Goal: Information Seeking & Learning: Learn about a topic

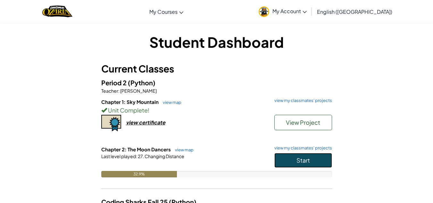
click at [304, 156] on button "Start" at bounding box center [303, 160] width 58 height 15
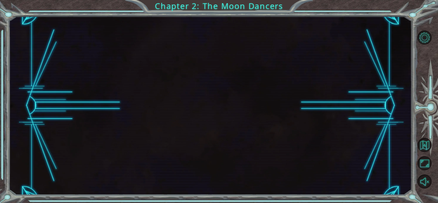
click at [239, 80] on div at bounding box center [210, 105] width 403 height 179
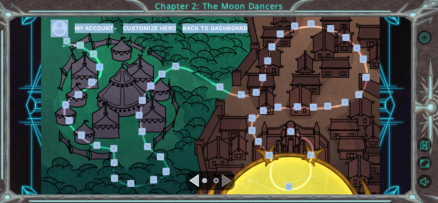
click at [197, 184] on div "Navigate to the previous page" at bounding box center [194, 180] width 10 height 13
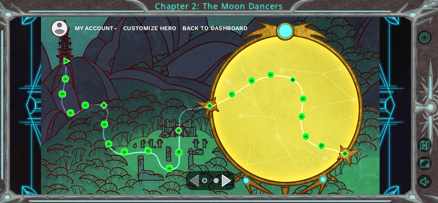
click at [227, 181] on div "Navigate to the next page" at bounding box center [227, 180] width 10 height 13
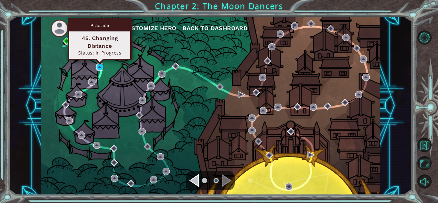
click at [98, 69] on img at bounding box center [99, 66] width 7 height 7
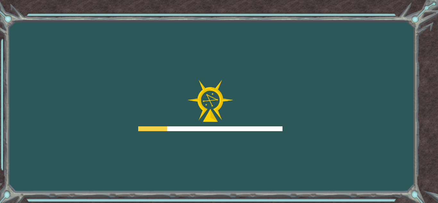
click at [99, 50] on div "Goals Error loading from server. Try refreshing the page. You'll need to join a…" at bounding box center [219, 101] width 438 height 203
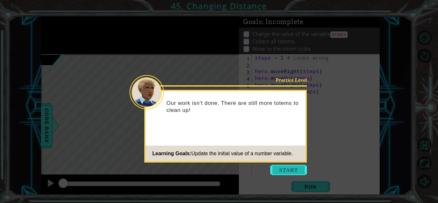
click at [294, 172] on button "Start" at bounding box center [288, 170] width 37 height 10
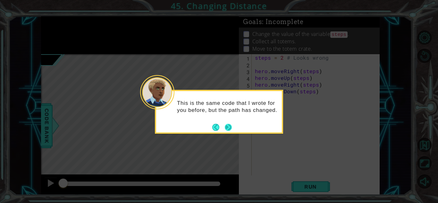
click at [225, 128] on button "Next" at bounding box center [228, 127] width 7 height 7
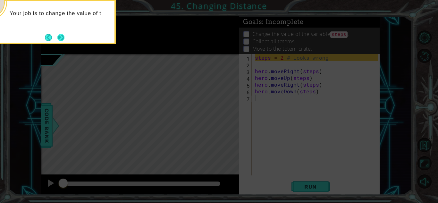
click at [58, 36] on button "Next" at bounding box center [60, 37] width 7 height 7
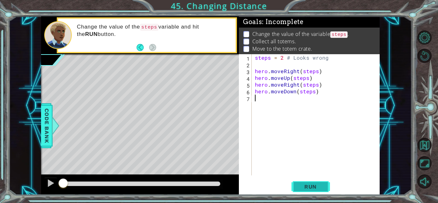
click at [297, 188] on button "Run" at bounding box center [310, 187] width 38 height 14
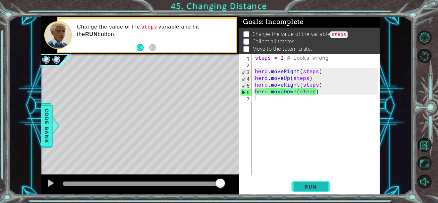
click at [314, 184] on span "Run" at bounding box center [310, 186] width 25 height 6
click at [305, 189] on span "Run" at bounding box center [310, 186] width 25 height 6
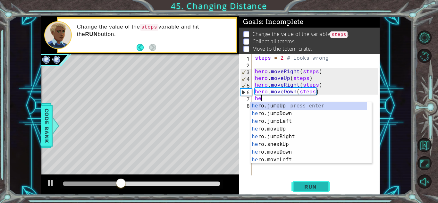
type textarea "her"
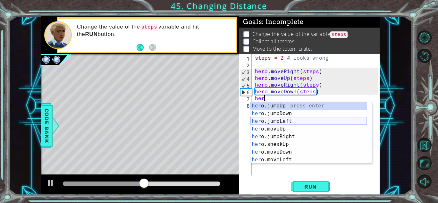
click at [296, 122] on div "her o.jumpUp press enter her o.jumpDown press enter her o.jumpLeft press enter …" at bounding box center [308, 140] width 116 height 77
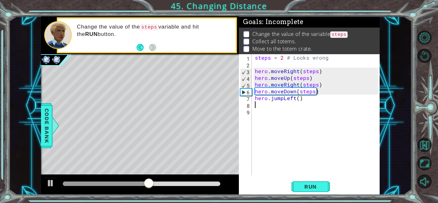
click at [298, 101] on div "steps = 2 # Looks wrong hero . moveRight ( steps ) hero . moveUp ( steps ) hero…" at bounding box center [318, 121] width 128 height 135
type textarea "hero.jumpLeft(steps)"
click at [260, 107] on div "steps = 2 # Looks wrong hero . moveRight ( steps ) hero . moveUp ( steps ) hero…" at bounding box center [318, 121] width 128 height 135
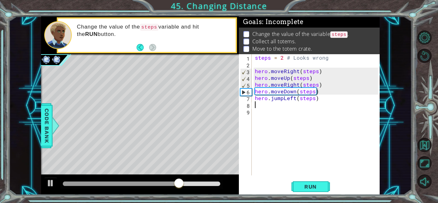
scroll to position [0, 0]
click at [283, 101] on div "steps = 2 # Looks wrong hero . moveRight ( steps ) hero . moveUp ( steps ) hero…" at bounding box center [318, 121] width 128 height 135
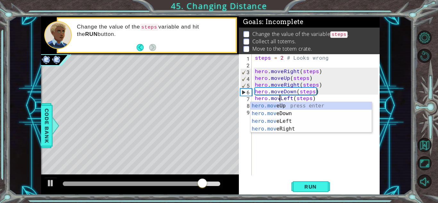
scroll to position [0, 2]
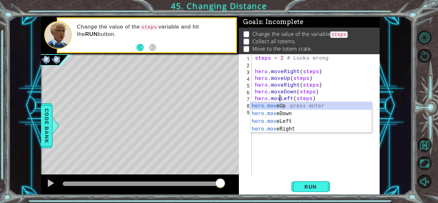
type textarea "hero.moveLeft(steps)"
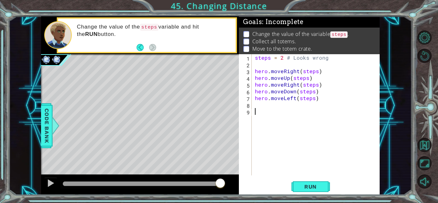
click at [290, 139] on div "steps = 2 # Looks wrong hero . moveRight ( steps ) hero . moveUp ( steps ) hero…" at bounding box center [318, 121] width 128 height 135
click at [267, 106] on div "steps = 2 # Looks wrong hero . moveRight ( steps ) hero . moveUp ( steps ) hero…" at bounding box center [318, 121] width 128 height 135
click at [305, 186] on span "Run" at bounding box center [310, 186] width 25 height 6
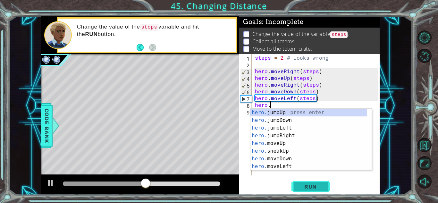
scroll to position [0, 1]
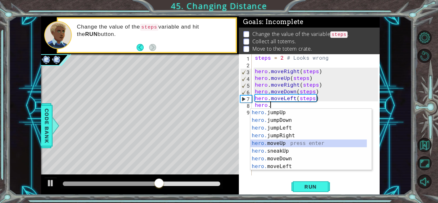
click at [295, 143] on div "hero. jumpUp press enter hero. jumpDown press enter hero. jumpLeft press enter …" at bounding box center [308, 147] width 116 height 77
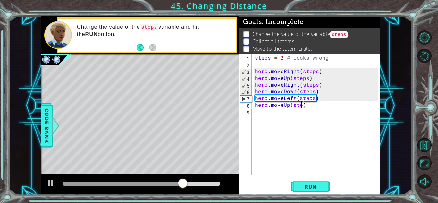
scroll to position [0, 3]
type textarea "hero.moveUp(steps)"
click at [310, 186] on span "Run" at bounding box center [310, 186] width 25 height 6
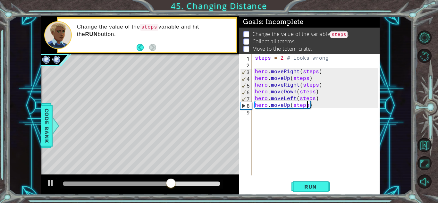
click at [272, 122] on div "steps = 2 # Looks wrong hero . moveRight ( steps ) hero . moveUp ( steps ) hero…" at bounding box center [318, 121] width 128 height 135
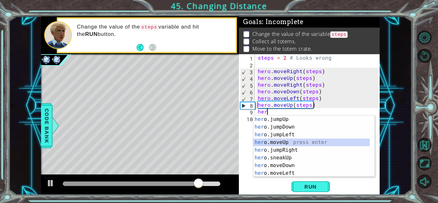
click at [283, 141] on div "her o.jumpUp press enter her o.jumpDown press enter her o.jumpLeft press enter …" at bounding box center [311, 153] width 116 height 77
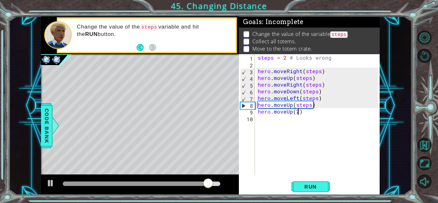
scroll to position [0, 2]
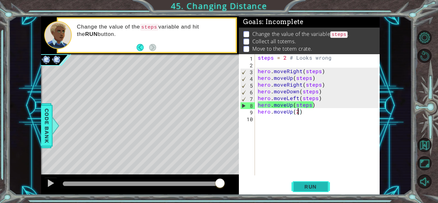
type textarea "hero.moveUp(2)"
click at [315, 191] on button "Run" at bounding box center [310, 187] width 38 height 14
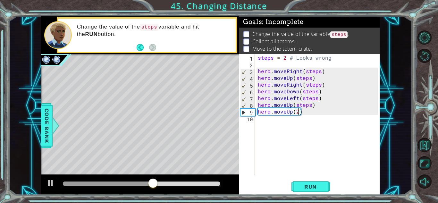
click at [272, 122] on div "steps = 2 # Looks wrong hero . moveRight ( steps ) hero . moveUp ( steps ) hero…" at bounding box center [318, 121] width 125 height 135
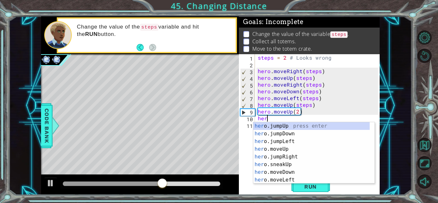
type textarea "hero"
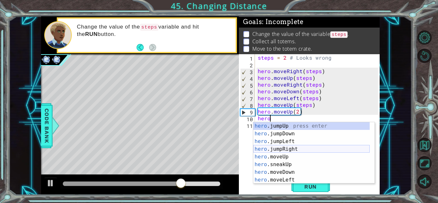
click at [282, 150] on div "hero .jumpUp press enter hero .jumpDown press enter hero .jumpLeft press enter …" at bounding box center [311, 160] width 116 height 77
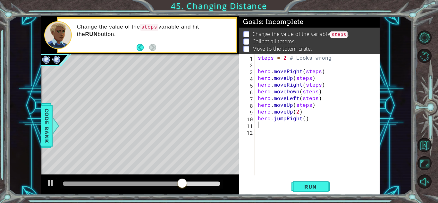
scroll to position [0, 0]
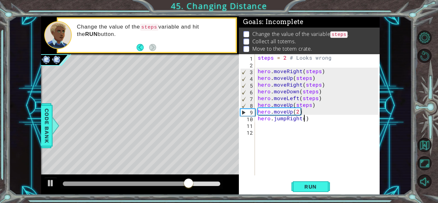
click at [304, 120] on div "steps = 2 # Looks wrong hero . moveRight ( steps ) hero . moveUp ( steps ) hero…" at bounding box center [318, 121] width 125 height 135
type textarea "hero.jumpRight(4)"
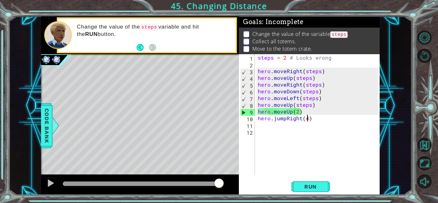
scroll to position [0, 3]
click at [263, 127] on div "steps = 2 # Looks wrong hero . moveRight ( steps ) hero . moveUp ( steps ) hero…" at bounding box center [318, 121] width 125 height 135
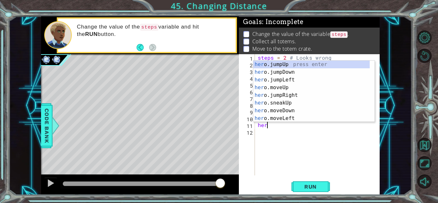
scroll to position [0, 0]
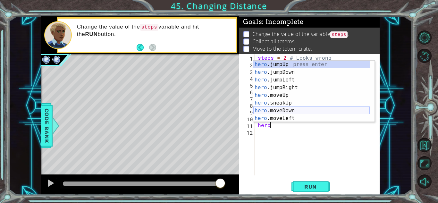
click at [296, 112] on div "hero .jumpUp press enter hero .jumpDown press enter hero .jumpLeft press enter …" at bounding box center [311, 99] width 116 height 77
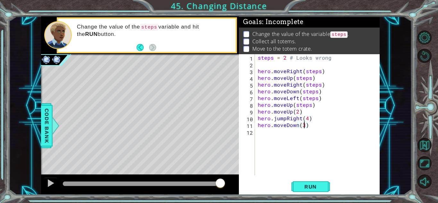
scroll to position [0, 3]
click at [329, 190] on button "Run" at bounding box center [310, 187] width 38 height 14
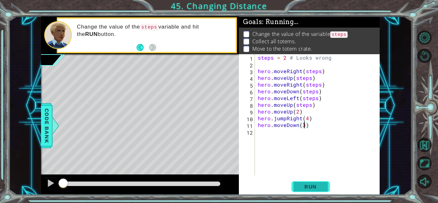
click at [308, 183] on button "Run" at bounding box center [310, 187] width 38 height 14
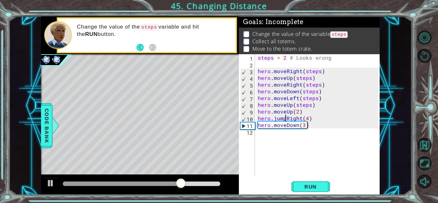
click at [286, 121] on div "steps = 2 # Looks wrong hero . moveRight ( steps ) hero . moveUp ( steps ) hero…" at bounding box center [318, 121] width 125 height 135
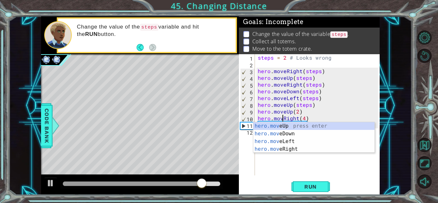
scroll to position [0, 2]
click at [316, 184] on span "Run" at bounding box center [310, 186] width 25 height 6
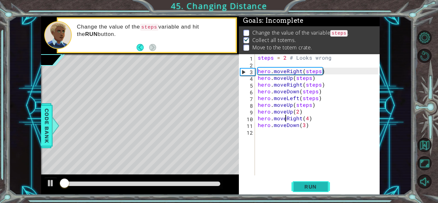
scroll to position [5, 0]
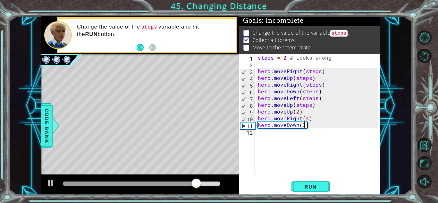
click at [304, 127] on div "steps = 2 # Looks wrong hero . moveRight ( steps ) hero . moveUp ( steps ) hero…" at bounding box center [318, 121] width 125 height 135
type textarea "hero.moveDown(4)"
click at [301, 179] on div "hero.moveDown(4) 1 2 3 4 5 6 7 8 9 10 11 12 steps = 2 # Looks wrong hero . move…" at bounding box center [309, 124] width 141 height 140
click at [303, 188] on span "Run" at bounding box center [310, 186] width 25 height 6
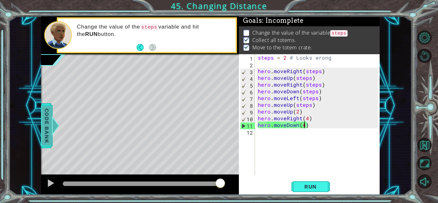
click at [51, 129] on span "Code Bank" at bounding box center [47, 125] width 10 height 39
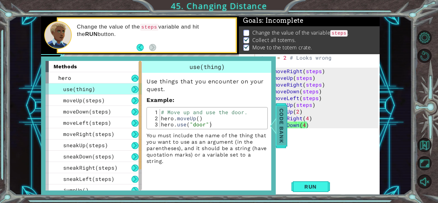
click at [282, 127] on span "Code Bank" at bounding box center [281, 125] width 10 height 39
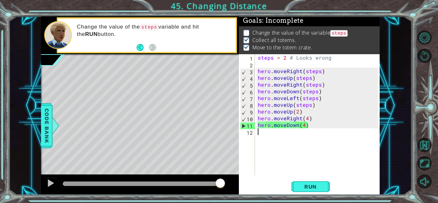
click at [283, 140] on div "steps = 2 # Looks wrong hero . moveRight ( steps ) hero . moveUp ( steps ) hero…" at bounding box center [318, 121] width 125 height 135
click at [305, 187] on span "Run" at bounding box center [310, 186] width 25 height 6
click at [322, 189] on span "Run" at bounding box center [310, 186] width 25 height 6
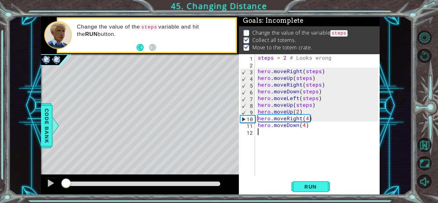
click at [66, 182] on div at bounding box center [64, 183] width 3 height 4
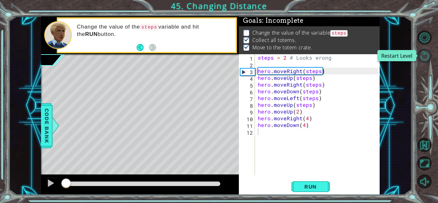
click at [425, 55] on button "Restart Level" at bounding box center [424, 56] width 14 height 14
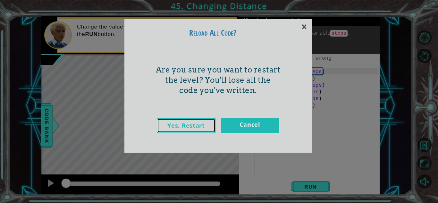
click at [175, 123] on link "Yes, Restart" at bounding box center [186, 125] width 58 height 14
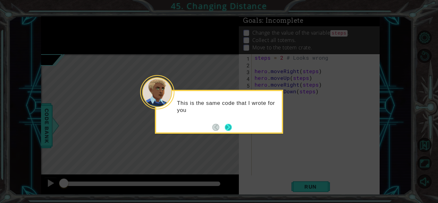
click at [226, 132] on div "This is the same code that I wrote for you" at bounding box center [219, 112] width 128 height 44
click at [230, 126] on button "Next" at bounding box center [228, 127] width 7 height 7
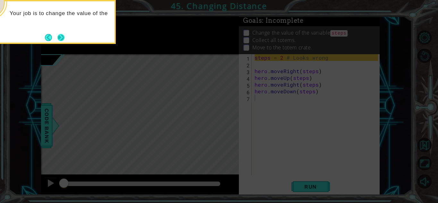
click at [61, 38] on button "Next" at bounding box center [60, 37] width 7 height 7
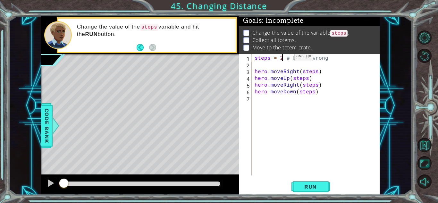
click at [283, 58] on div "steps = 2 # Looks wrong hero . moveRight ( steps ) hero . moveUp ( steps ) hero…" at bounding box center [317, 121] width 128 height 135
type textarea "steps = 3 # Looks wrong"
click at [302, 185] on span "Run" at bounding box center [310, 186] width 25 height 6
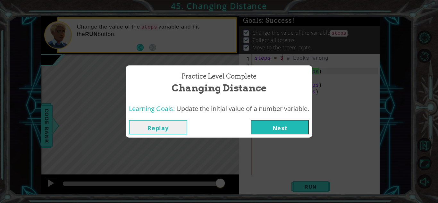
click at [280, 124] on button "Next" at bounding box center [280, 127] width 58 height 14
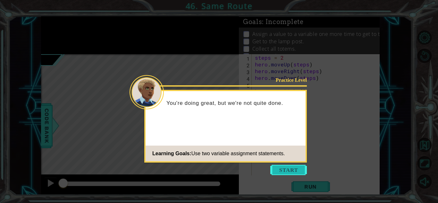
click at [289, 170] on button "Start" at bounding box center [288, 170] width 37 height 10
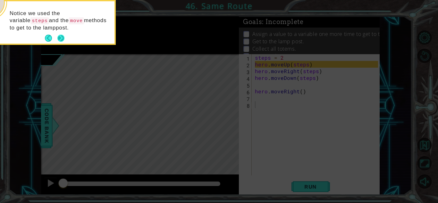
click at [59, 36] on button "Next" at bounding box center [60, 38] width 7 height 7
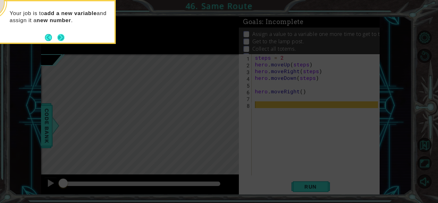
click at [60, 35] on button "Next" at bounding box center [60, 37] width 7 height 7
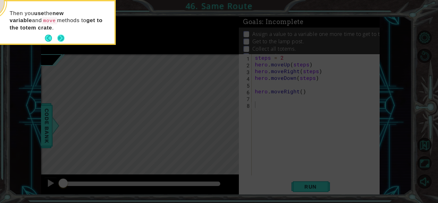
click at [60, 34] on button "Next" at bounding box center [61, 38] width 8 height 8
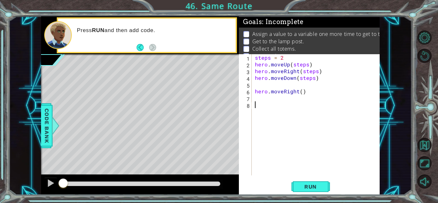
click at [291, 58] on div "steps = 2 hero . moveUp ( steps ) hero . moveRight ( steps ) hero . moveDown ( …" at bounding box center [318, 121] width 128 height 135
click at [308, 186] on span "Run" at bounding box center [310, 186] width 25 height 6
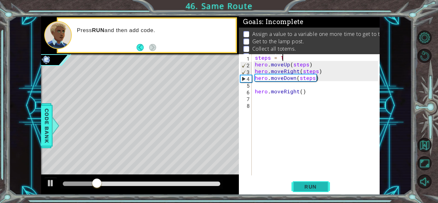
click at [316, 184] on span "Run" at bounding box center [310, 186] width 25 height 6
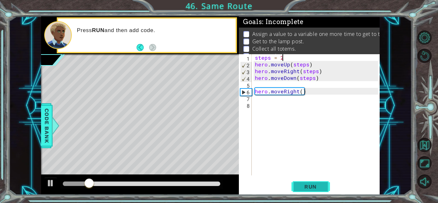
click at [320, 188] on span "Run" at bounding box center [310, 186] width 25 height 6
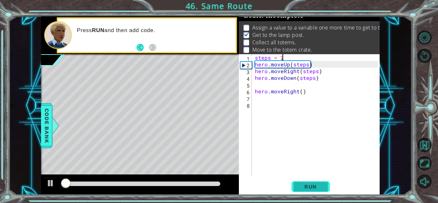
scroll to position [9, 0]
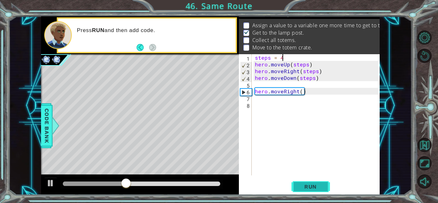
click at [302, 193] on button "Run" at bounding box center [310, 187] width 38 height 14
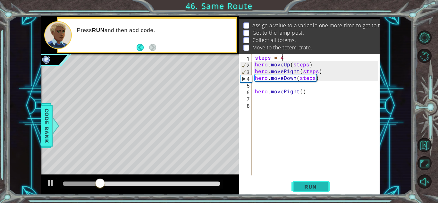
type textarea "steps ="
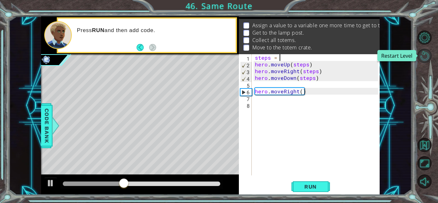
click at [421, 57] on button "Restart Level" at bounding box center [424, 56] width 14 height 14
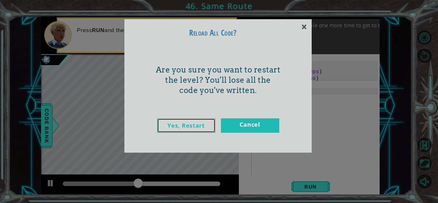
click at [197, 121] on link "Yes, Restart" at bounding box center [186, 125] width 58 height 14
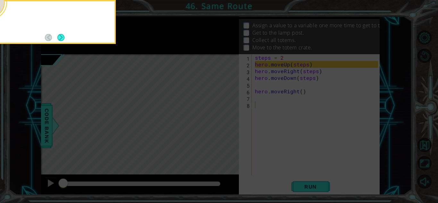
scroll to position [0, 0]
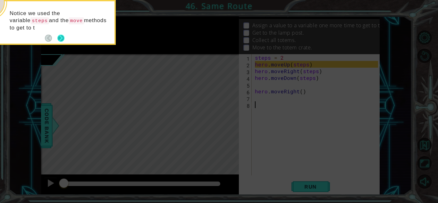
click at [64, 35] on button "Next" at bounding box center [60, 38] width 7 height 7
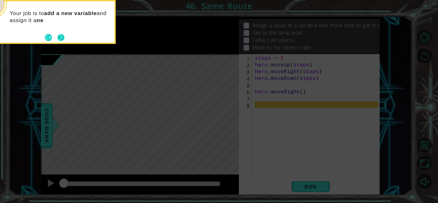
click at [57, 38] on button "Next" at bounding box center [60, 37] width 7 height 7
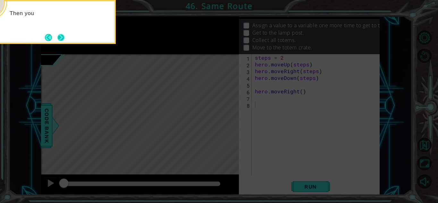
click at [61, 41] on button "Next" at bounding box center [61, 38] width 8 height 8
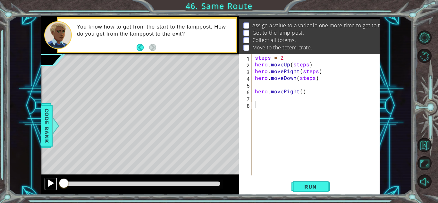
click at [50, 186] on div at bounding box center [50, 183] width 8 height 8
click at [289, 59] on div "steps = 2 hero . moveUp ( steps ) hero . moveRight ( steps ) hero . moveDown ( …" at bounding box center [318, 121] width 128 height 135
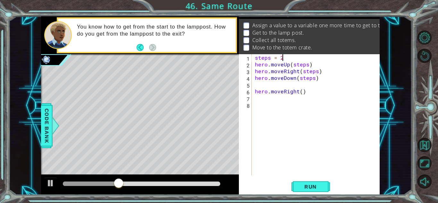
click at [301, 91] on div "steps = 2 hero . moveUp ( steps ) hero . moveRight ( steps ) hero . moveDown ( …" at bounding box center [318, 121] width 128 height 135
click at [291, 59] on div "steps = 2 hero . moveUp ( steps ) hero . moveRight ( steps ) hero . moveDown ( …" at bounding box center [318, 121] width 128 height 135
click at [317, 181] on button "Run" at bounding box center [310, 187] width 38 height 14
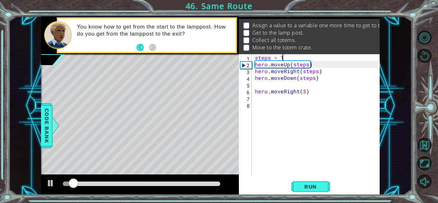
click at [290, 57] on div "steps = 1 hero . moveUp ( steps ) hero . moveRight ( steps ) hero . moveDown ( …" at bounding box center [318, 121] width 128 height 135
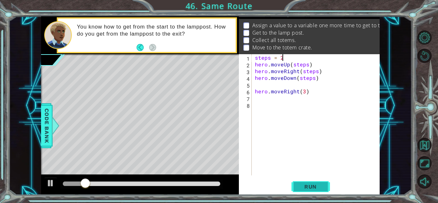
type textarea "steps = 2"
click at [315, 183] on span "Run" at bounding box center [310, 186] width 25 height 6
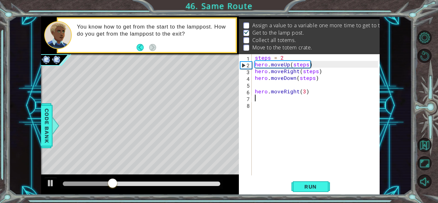
click at [261, 99] on div "steps = 2 hero . moveUp ( steps ) hero . moveRight ( steps ) hero . moveDown ( …" at bounding box center [318, 121] width 128 height 135
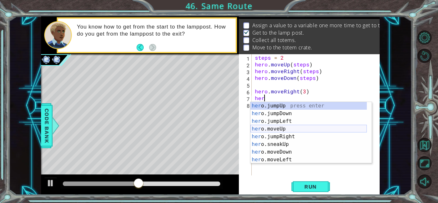
click at [283, 129] on div "her o.jumpUp press enter her o.jumpDown press enter her o.jumpLeft press enter …" at bounding box center [308, 140] width 116 height 77
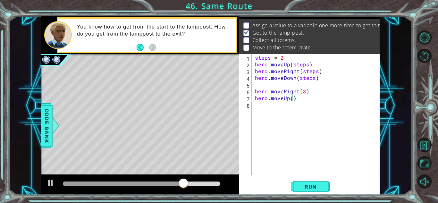
type textarea "hero.moveUp(2)"
click at [266, 108] on div "steps = 2 hero . moveUp ( steps ) hero . moveRight ( steps ) hero . moveDown ( …" at bounding box center [318, 121] width 128 height 135
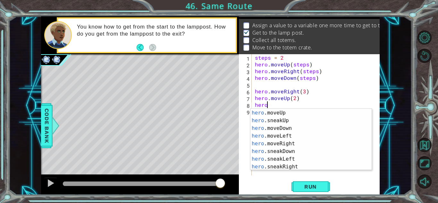
scroll to position [38, 0]
click at [285, 144] on div "hero .jumpRight press enter hero .moveUp press enter hero .sneakUp press enter …" at bounding box center [308, 139] width 116 height 77
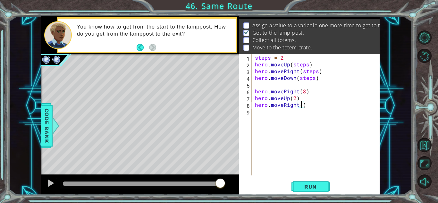
scroll to position [0, 3]
click at [294, 99] on div "steps = 2 hero . moveUp ( steps ) hero . moveRight ( steps ) hero . moveDown ( …" at bounding box center [318, 121] width 128 height 135
click at [303, 106] on div "steps = 2 hero . moveUp ( steps ) hero . moveRight ( steps ) hero . moveDown ( …" at bounding box center [318, 121] width 128 height 135
type textarea "hero.moveRight(3)"
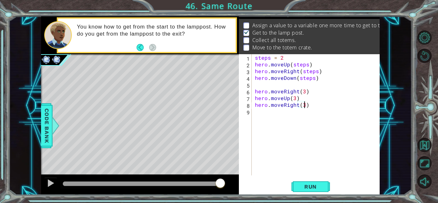
scroll to position [0, 3]
click at [271, 118] on div "steps = 2 hero . moveUp ( steps ) hero . moveRight ( steps ) hero . moveDown ( …" at bounding box center [318, 121] width 128 height 135
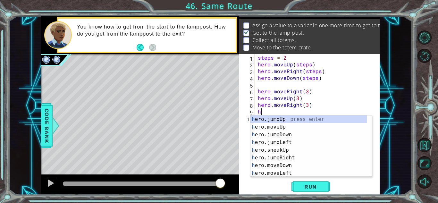
scroll to position [0, 0]
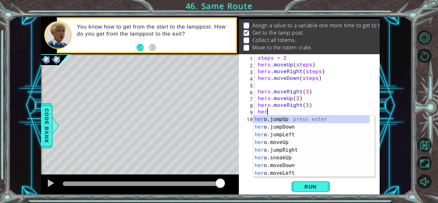
type textarea "hero"
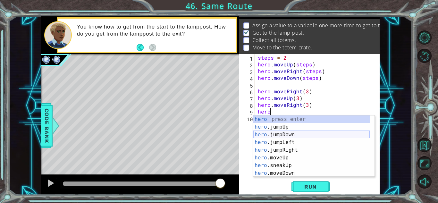
click at [306, 135] on div "hero press enter hero .jumpUp press enter hero .jumpDown press enter hero .jump…" at bounding box center [311, 153] width 116 height 77
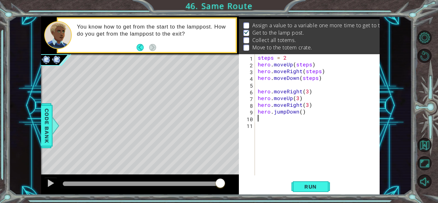
scroll to position [0, 0]
click at [301, 114] on div "steps = 2 hero . moveUp ( steps ) hero . moveRight ( steps ) hero . moveDown ( …" at bounding box center [318, 121] width 125 height 135
click at [317, 186] on span "Run" at bounding box center [310, 186] width 25 height 6
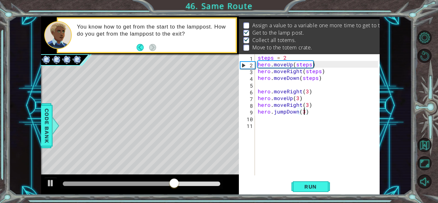
click at [284, 113] on div "steps = 2 hero . moveUp ( steps ) hero . moveRight ( steps ) hero . moveDown ( …" at bounding box center [318, 121] width 125 height 135
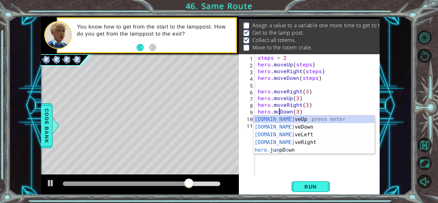
scroll to position [0, 1]
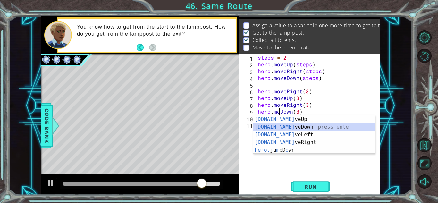
click at [292, 127] on div "[DOMAIN_NAME] veUp press enter [DOMAIN_NAME] veDown press enter [DOMAIN_NAME] v…" at bounding box center [313, 142] width 121 height 54
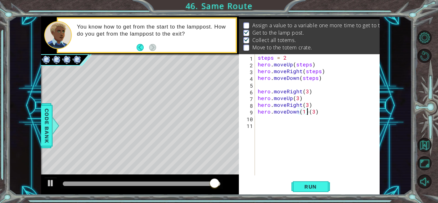
click at [306, 111] on div "steps = 2 hero . moveUp ( steps ) hero . moveRight ( steps ) hero . moveDown ( …" at bounding box center [318, 121] width 125 height 135
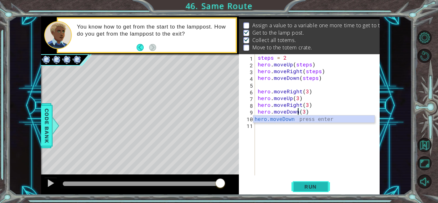
type textarea "hero.moveDown(3)"
click at [313, 186] on span "Run" at bounding box center [310, 186] width 25 height 6
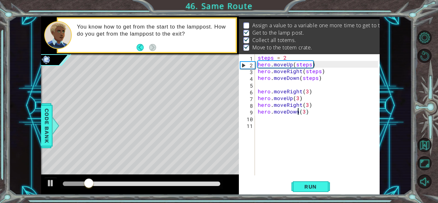
click at [275, 157] on div "steps = 2 hero . moveUp ( steps ) hero . moveRight ( steps ) hero . moveDown ( …" at bounding box center [318, 121] width 125 height 135
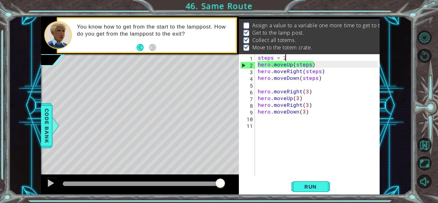
click at [293, 56] on div "steps = 2 hero . moveUp ( steps ) hero . moveRight ( steps ) hero . moveDown ( …" at bounding box center [318, 121] width 125 height 135
type textarea "steps = 2"
click at [421, 57] on button "Restart Level" at bounding box center [424, 56] width 14 height 14
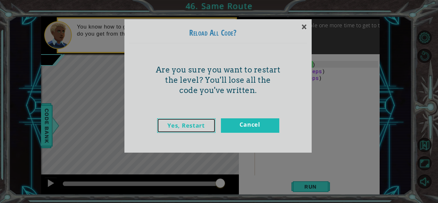
click at [179, 120] on link "Yes, Restart" at bounding box center [186, 125] width 58 height 14
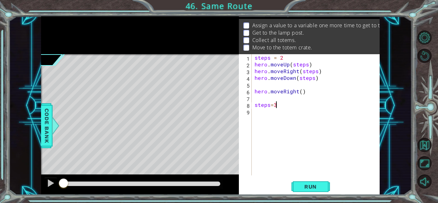
scroll to position [0, 1]
type textarea "steps=3"
click at [307, 186] on span "Run" at bounding box center [310, 186] width 25 height 6
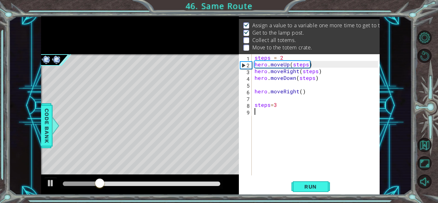
click at [260, 114] on div "steps = 2 hero . moveUp ( steps ) hero . moveRight ( steps ) hero . moveDown ( …" at bounding box center [317, 121] width 128 height 135
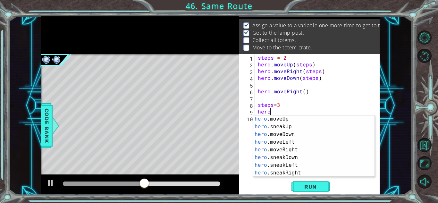
scroll to position [39, 0]
click at [289, 120] on div "hero .moveUp press enter hero .sneakUp press enter hero .moveDown press enter h…" at bounding box center [311, 153] width 116 height 77
type textarea "hero.moveUp(1)"
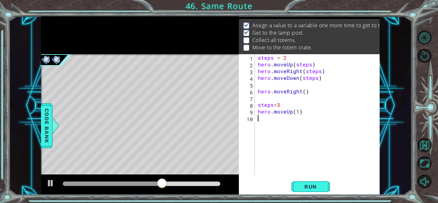
click at [272, 120] on div "steps = 2 hero . moveUp ( steps ) hero . moveRight ( steps ) hero . moveDown ( …" at bounding box center [318, 121] width 125 height 135
click at [297, 113] on div "steps = 2 hero . moveUp ( steps ) hero . moveRight ( steps ) hero . moveDown ( …" at bounding box center [318, 121] width 125 height 135
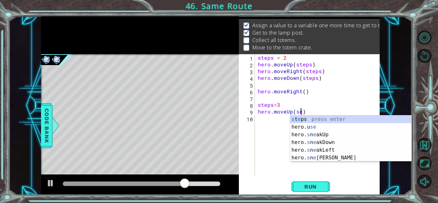
scroll to position [0, 3]
type textarea "hero.moveUp(s)"
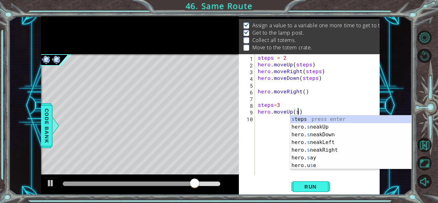
scroll to position [0, 2]
click at [281, 119] on div "steps = 2 hero . moveUp ( steps ) hero . moveRight ( steps ) hero . moveDown ( …" at bounding box center [318, 121] width 125 height 135
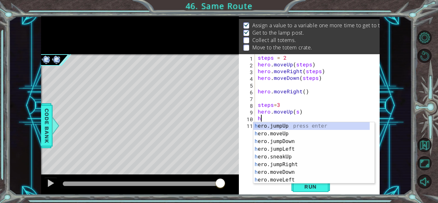
scroll to position [0, 0]
type textarea "her"
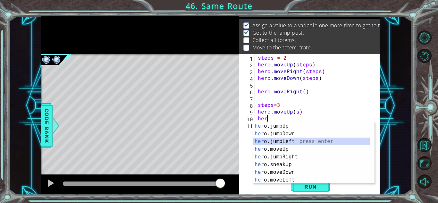
click at [286, 138] on div "her o.jumpUp press enter her o.jumpDown press enter her o.jumpLeft press enter …" at bounding box center [311, 160] width 116 height 77
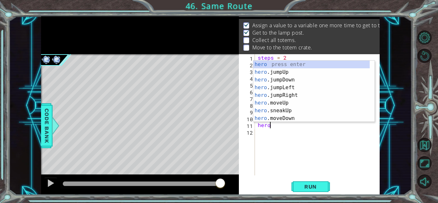
scroll to position [0, 0]
click at [302, 120] on div "hero press enter hero .jumpUp press enter hero .jumpDown press enter hero .jump…" at bounding box center [311, 99] width 116 height 77
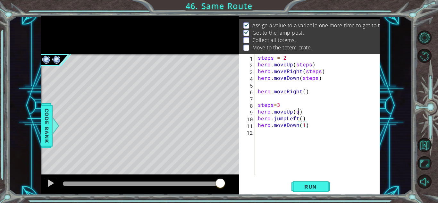
click at [297, 112] on div "steps = 2 hero . moveUp ( steps ) hero . moveRight ( steps ) hero . moveDown ( …" at bounding box center [318, 121] width 125 height 135
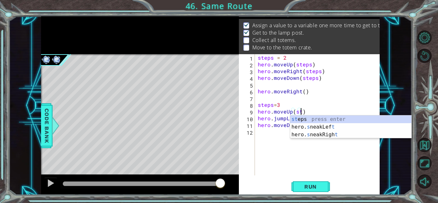
scroll to position [0, 3]
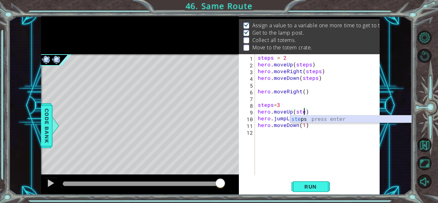
click at [303, 119] on div "ste ps press enter" at bounding box center [350, 126] width 121 height 23
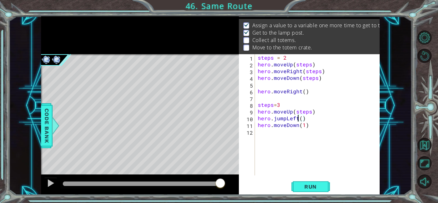
click at [299, 118] on div "steps = 2 hero . moveUp ( steps ) hero . moveRight ( steps ) hero . moveDown ( …" at bounding box center [318, 121] width 125 height 135
click at [300, 118] on div "steps = 2 hero . moveUp ( steps ) hero . moveRight ( steps ) hero . moveDown ( …" at bounding box center [318, 121] width 125 height 135
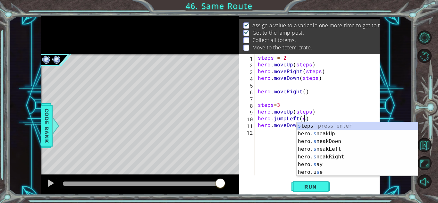
scroll to position [0, 3]
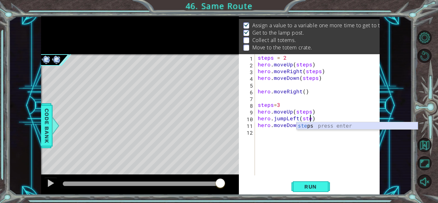
click at [316, 125] on div "ste ps press enter" at bounding box center [357, 133] width 121 height 23
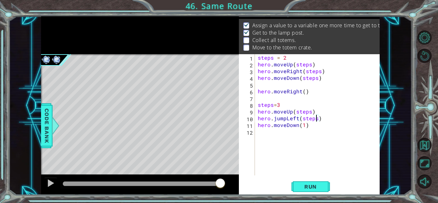
click at [303, 126] on div "steps = 2 hero . moveUp ( steps ) hero . moveRight ( steps ) hero . moveDown ( …" at bounding box center [318, 121] width 125 height 135
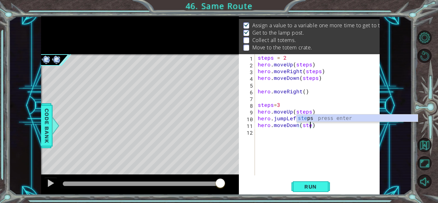
scroll to position [0, 3]
click at [313, 118] on div "step s press enter" at bounding box center [357, 125] width 121 height 23
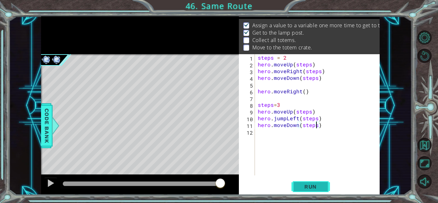
click at [302, 187] on span "Run" at bounding box center [310, 186] width 25 height 6
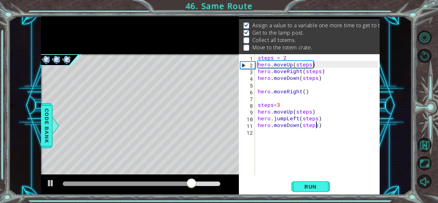
click at [285, 120] on div "steps = 2 hero . moveUp ( steps ) hero . moveRight ( steps ) hero . moveDown ( …" at bounding box center [318, 121] width 125 height 135
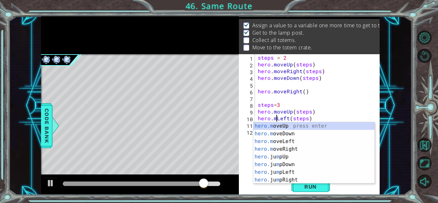
scroll to position [0, 1]
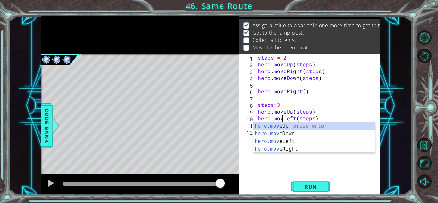
click at [298, 142] on div "hero.mov eUp press enter hero.mov eDown press enter hero.mov eLeft press enter …" at bounding box center [313, 145] width 121 height 46
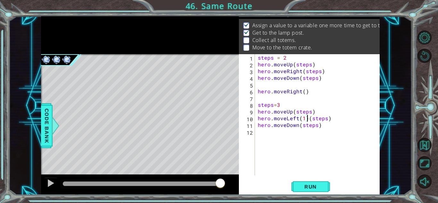
click at [306, 118] on div "steps = 2 hero . moveUp ( steps ) hero . moveRight ( steps ) hero . moveDown ( …" at bounding box center [318, 121] width 125 height 135
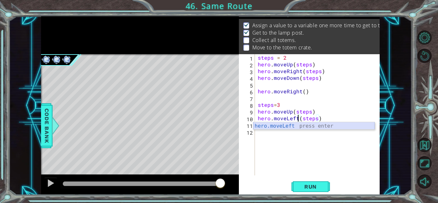
click at [292, 128] on div "hero.moveLeft press enter" at bounding box center [313, 133] width 121 height 23
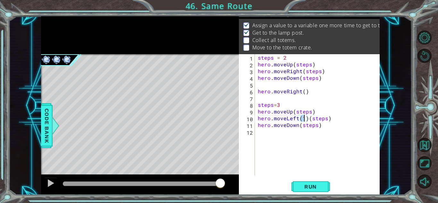
click at [308, 121] on div "steps = 2 hero . moveUp ( steps ) hero . moveRight ( steps ) hero . moveDown ( …" at bounding box center [318, 121] width 125 height 135
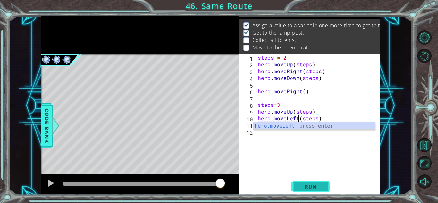
type textarea "hero.moveLeft(steps)"
click at [317, 183] on span "Run" at bounding box center [310, 186] width 25 height 6
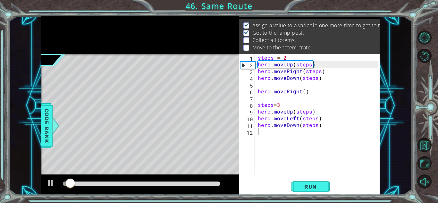
click at [276, 139] on div "steps = 2 hero . moveUp ( steps ) hero . moveRight ( steps ) hero . moveDown ( …" at bounding box center [318, 121] width 125 height 135
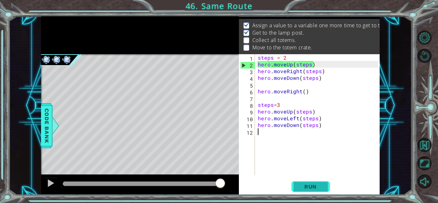
click at [309, 185] on span "Run" at bounding box center [310, 186] width 25 height 6
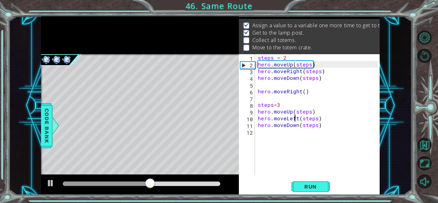
click at [295, 119] on div "steps = 2 hero . moveUp ( steps ) hero . moveRight ( steps ) hero . moveDown ( …" at bounding box center [318, 121] width 125 height 135
click at [297, 120] on div "steps = 2 hero . moveUp ( steps ) hero . moveRight ( steps ) hero . moveDown ( …" at bounding box center [318, 121] width 125 height 135
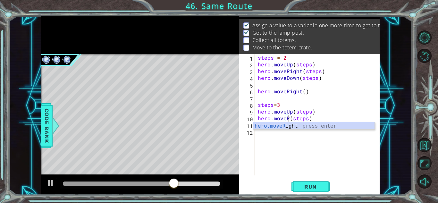
scroll to position [0, 2]
click at [293, 127] on div "hero.moveR ight press enter" at bounding box center [313, 133] width 121 height 23
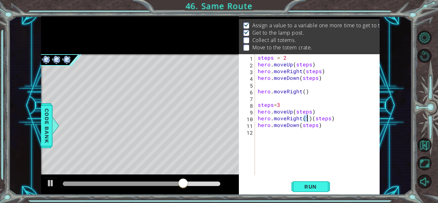
click at [307, 119] on div "steps = 2 hero . moveUp ( steps ) hero . moveRight ( steps ) hero . moveDown ( …" at bounding box center [316, 114] width 121 height 121
click at [309, 121] on div "steps = 2 hero . moveUp ( steps ) hero . moveRight ( steps ) hero . moveDown ( …" at bounding box center [318, 121] width 125 height 135
click at [302, 119] on div "steps = 2 hero . moveUp ( steps ) hero . moveRight ( steps ) hero . moveDown ( …" at bounding box center [318, 121] width 125 height 135
click at [305, 120] on div "steps = 2 hero . moveUp ( steps ) hero . moveRight ( steps ) hero . moveDown ( …" at bounding box center [318, 121] width 125 height 135
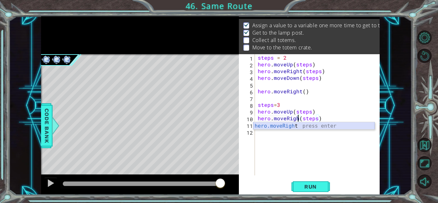
click at [305, 127] on div "hero.moveRigh t press enter" at bounding box center [313, 133] width 121 height 23
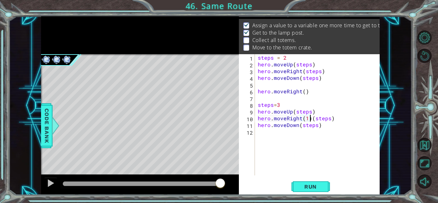
click at [311, 120] on div "steps = 2 hero . moveUp ( steps ) hero . moveRight ( steps ) hero . moveDown ( …" at bounding box center [318, 121] width 125 height 135
type textarea "hero.moveRight(steps)"
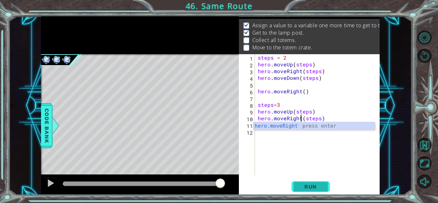
click at [310, 188] on span "Run" at bounding box center [310, 186] width 25 height 6
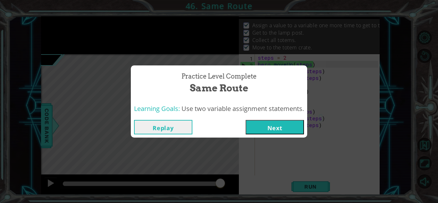
click at [275, 128] on button "Next" at bounding box center [275, 127] width 58 height 14
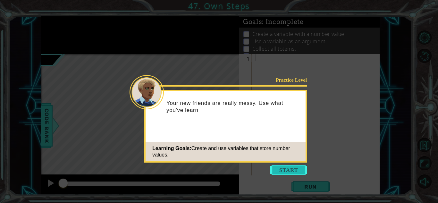
click at [273, 167] on button "Start" at bounding box center [288, 170] width 37 height 10
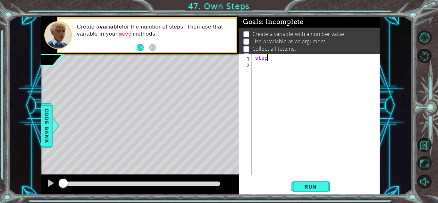
scroll to position [0, 1]
type textarea "steps=3"
click at [265, 65] on div "steps = 3" at bounding box center [318, 121] width 128 height 135
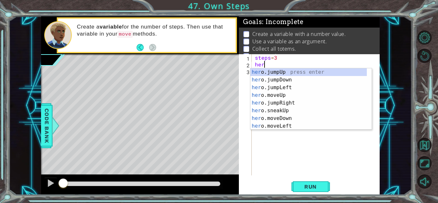
click at [272, 96] on div "her o.jumpUp press enter her o.jumpDown press enter her o.jumpLeft press enter …" at bounding box center [308, 106] width 116 height 77
type textarea "hero.moveUp(1)"
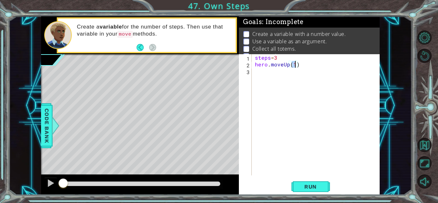
click at [273, 76] on div "steps = 3 hero . moveUp ( 1 )" at bounding box center [318, 121] width 128 height 135
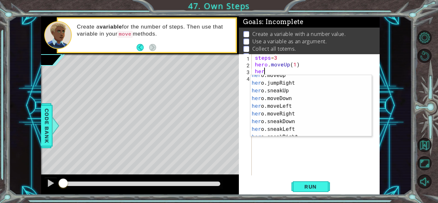
scroll to position [27, 0]
click at [281, 112] on div "her o.moveUp press enter her o.jumpRight press enter her o.sneakUp press enter …" at bounding box center [308, 109] width 116 height 77
type textarea "hero.moveRight(1)"
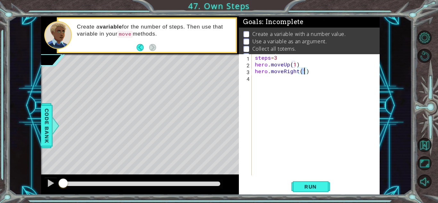
click at [288, 83] on div "steps = 3 hero . moveUp ( 1 ) hero . moveRight ( 1 )" at bounding box center [318, 121] width 128 height 135
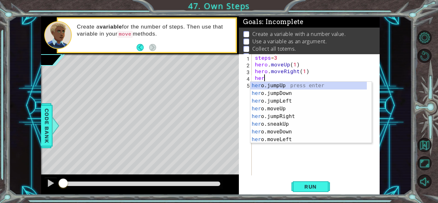
scroll to position [0, 0]
click at [279, 132] on div "hero .jumpUp press enter hero .jumpDown press enter hero .jumpLeft press enter …" at bounding box center [308, 120] width 116 height 77
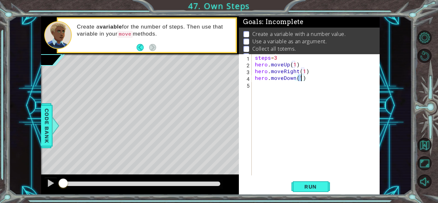
click at [282, 87] on div "steps = 3 hero . moveUp ( 1 ) hero . moveRight ( 1 ) hero . moveDown ( 1 )" at bounding box center [318, 121] width 128 height 135
type textarea "steps=3"
click at [278, 88] on div "steps = 3 hero . moveUp ( 1 ) hero . moveRight ( 1 ) hero . moveDown ( 1 )" at bounding box center [318, 121] width 128 height 135
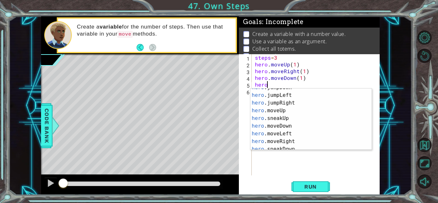
scroll to position [13, 0]
click at [291, 142] on div "hero .jumpDown press enter hero .jumpLeft press enter hero .jumpRight press ent…" at bounding box center [308, 122] width 116 height 77
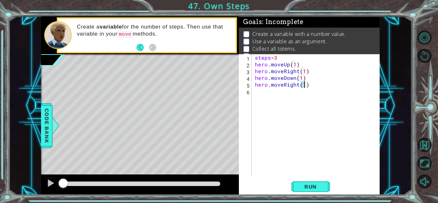
click at [294, 60] on div "steps = 3 hero . moveUp ( 1 ) hero . moveRight ( 1 ) hero . moveDown ( 1 ) hero…" at bounding box center [318, 121] width 128 height 135
click at [292, 61] on div "steps = 3 hero . moveUp ( 1 ) hero . moveRight ( 1 ) hero . moveDown ( 1 ) hero…" at bounding box center [318, 121] width 128 height 135
click at [292, 62] on div "steps = 3 hero . moveUp ( 1 ) hero . moveRight ( 1 ) hero . moveDown ( 1 ) hero…" at bounding box center [318, 121] width 128 height 135
click at [293, 62] on div "steps = 3 hero . moveUp ( 1 ) hero . moveRight ( 1 ) hero . moveDown ( 1 ) hero…" at bounding box center [318, 121] width 128 height 135
click at [294, 64] on div "steps = 3 hero . moveUp ( 1 ) hero . moveRight ( 1 ) hero . moveDown ( 1 ) hero…" at bounding box center [318, 121] width 128 height 135
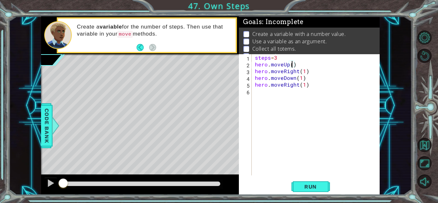
click at [303, 73] on div "steps = 3 hero . moveUp ( ) hero . moveRight ( 1 ) hero . moveDown ( 1 ) hero .…" at bounding box center [318, 121] width 128 height 135
click at [301, 79] on div "steps = 3 hero . moveUp ( ) hero . moveRight ( ) hero . moveDown ( 1 ) hero . m…" at bounding box center [318, 121] width 128 height 135
click at [305, 86] on div "steps = 3 hero . moveUp ( ) hero . moveRight ( ) hero . moveDown ( ) hero . mov…" at bounding box center [318, 121] width 128 height 135
click at [292, 65] on div "steps = 3 hero . moveUp ( ) hero . moveRight ( ) hero . moveDown ( ) hero . mov…" at bounding box center [318, 121] width 128 height 135
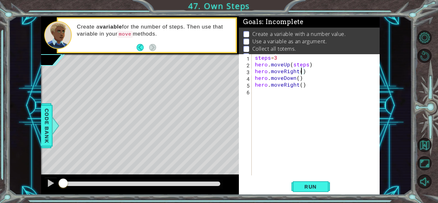
click at [300, 73] on div "steps = 3 hero . moveUp ( steps ) hero . moveRight ( ) hero . moveDown ( ) hero…" at bounding box center [318, 121] width 128 height 135
click at [298, 80] on div "steps = 3 hero . moveUp ( steps ) hero . moveRight ( steps ) hero . moveDown ( …" at bounding box center [318, 121] width 128 height 135
click at [300, 87] on div "steps = 3 hero . moveUp ( steps ) hero . moveRight ( steps ) hero . moveDown ( …" at bounding box center [318, 121] width 128 height 135
type textarea "hero.moveRight(steps)"
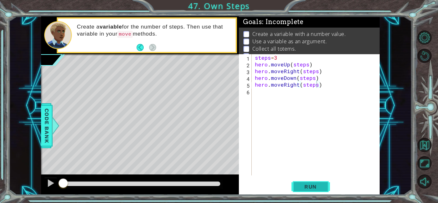
click at [313, 185] on span "Run" at bounding box center [310, 186] width 25 height 6
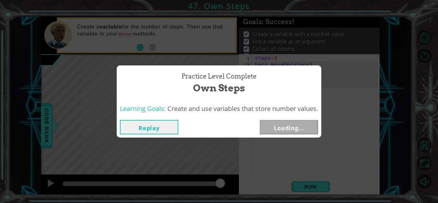
click at [263, 108] on span "Create and use variables that store number values." at bounding box center [242, 108] width 151 height 9
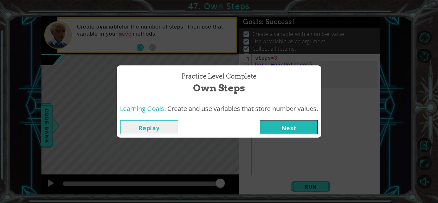
click at [271, 125] on button "Next" at bounding box center [289, 127] width 58 height 14
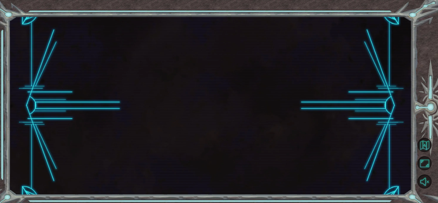
click at [218, 78] on div at bounding box center [210, 105] width 403 height 179
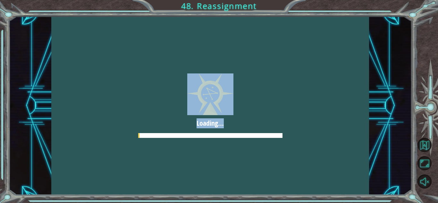
click at [218, 78] on div at bounding box center [210, 105] width 318 height 179
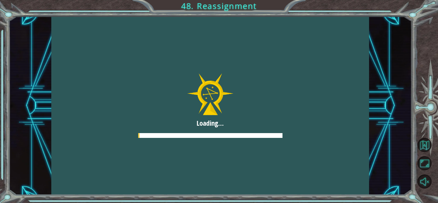
click at [218, 78] on div at bounding box center [210, 105] width 318 height 179
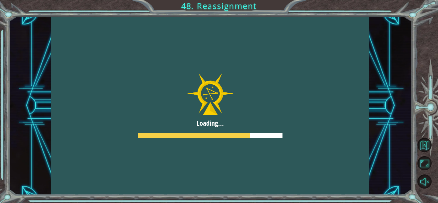
click at [218, 78] on div at bounding box center [210, 105] width 318 height 179
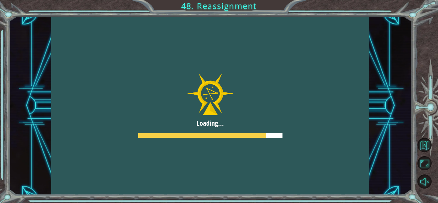
click at [218, 78] on div at bounding box center [210, 105] width 318 height 179
click at [217, 81] on div at bounding box center [210, 105] width 318 height 179
click at [239, 84] on div at bounding box center [210, 105] width 318 height 179
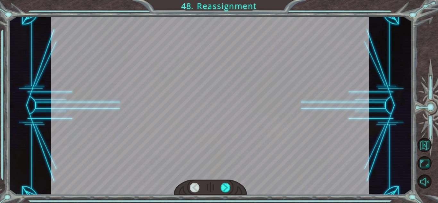
click at [239, 84] on div at bounding box center [210, 105] width 318 height 179
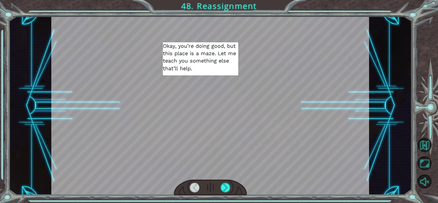
drag, startPoint x: 239, startPoint y: 84, endPoint x: 228, endPoint y: 171, distance: 87.5
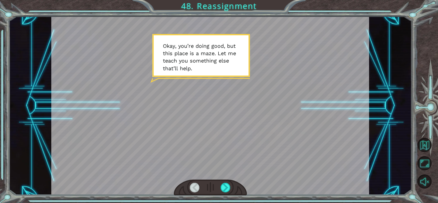
click at [228, 171] on div at bounding box center [210, 105] width 318 height 179
click at [222, 186] on div at bounding box center [226, 188] width 10 height 10
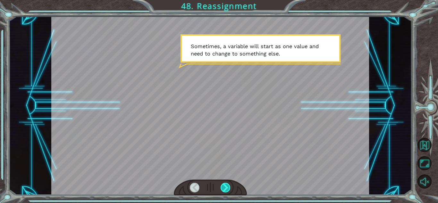
click at [222, 187] on div at bounding box center [226, 188] width 10 height 10
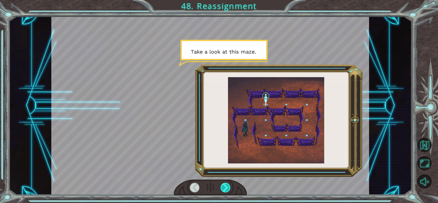
click at [222, 187] on div at bounding box center [226, 188] width 10 height 10
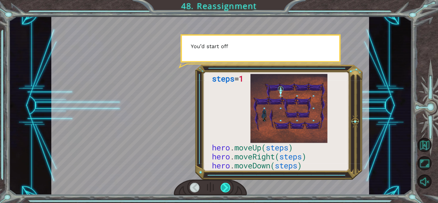
click at [222, 187] on div at bounding box center [226, 188] width 10 height 10
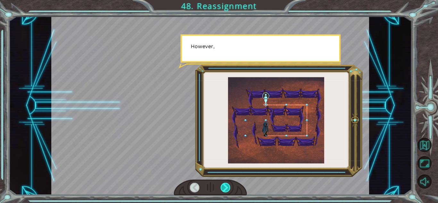
click at [222, 187] on div at bounding box center [226, 188] width 10 height 10
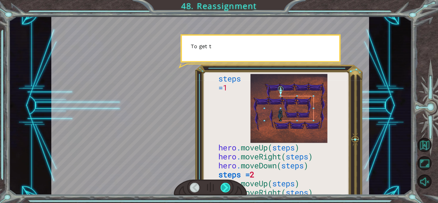
click at [222, 187] on div at bounding box center [226, 188] width 10 height 10
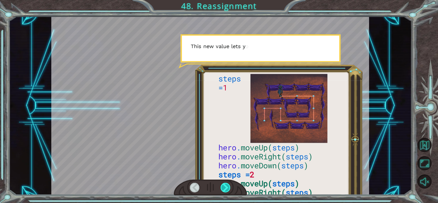
click at [222, 187] on div at bounding box center [226, 188] width 10 height 10
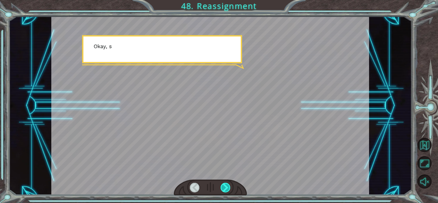
click at [222, 187] on div at bounding box center [226, 188] width 10 height 10
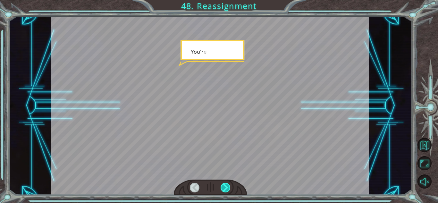
click at [222, 187] on div at bounding box center [226, 188] width 10 height 10
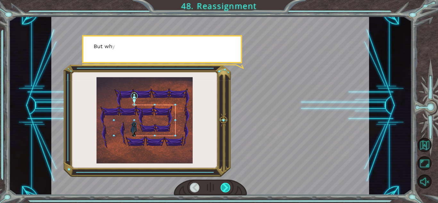
click at [222, 187] on div at bounding box center [226, 188] width 10 height 10
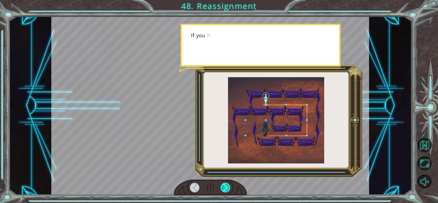
click at [222, 187] on div at bounding box center [226, 188] width 10 height 10
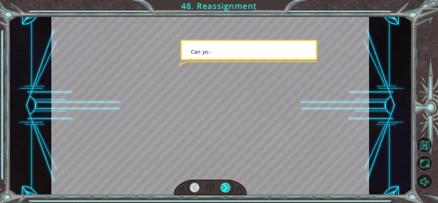
click at [222, 187] on div at bounding box center [226, 188] width 10 height 10
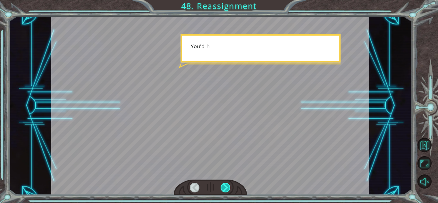
click at [222, 187] on div at bounding box center [226, 188] width 10 height 10
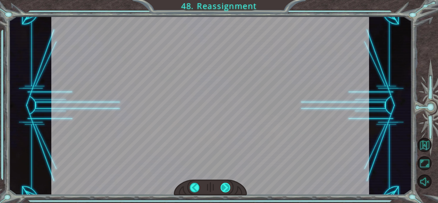
click at [222, 187] on div at bounding box center [226, 188] width 10 height 10
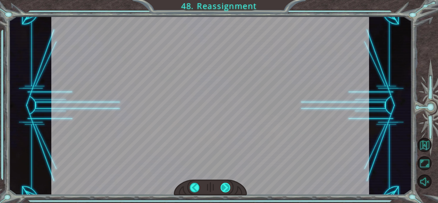
click at [222, 187] on div at bounding box center [226, 188] width 10 height 10
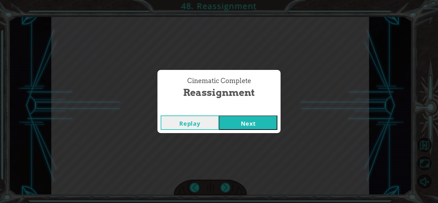
click at [220, 187] on div "Cinematic Complete Reassignment Replay Next" at bounding box center [219, 101] width 438 height 203
click at [220, 188] on div "Cinematic Complete Reassignment Replay Next" at bounding box center [219, 101] width 438 height 203
click at [246, 124] on button "Next" at bounding box center [248, 122] width 58 height 14
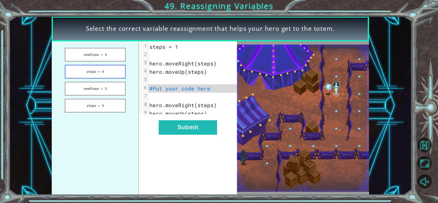
drag, startPoint x: 101, startPoint y: 55, endPoint x: 104, endPoint y: 75, distance: 20.4
click at [104, 75] on ul "newSteps = 4 steps = 4 newSteps = 3 steps = 3" at bounding box center [96, 118] width 88 height 154
click at [103, 73] on button "steps = 4" at bounding box center [95, 72] width 61 height 14
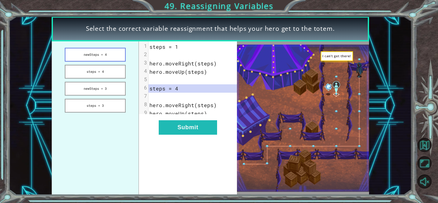
click at [109, 54] on button "newSteps = 4" at bounding box center [95, 55] width 61 height 14
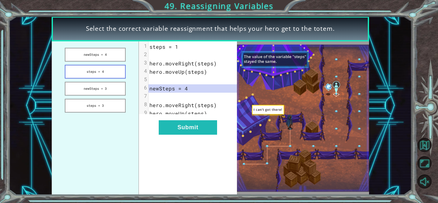
click at [110, 75] on button "steps = 4" at bounding box center [95, 72] width 61 height 14
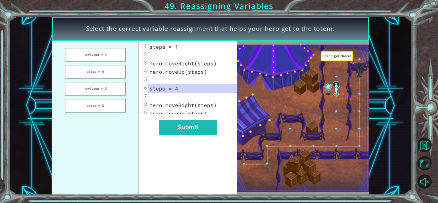
click at [154, 82] on pre "​" at bounding box center [194, 80] width 93 height 8
click at [164, 125] on button "Submit" at bounding box center [188, 127] width 58 height 14
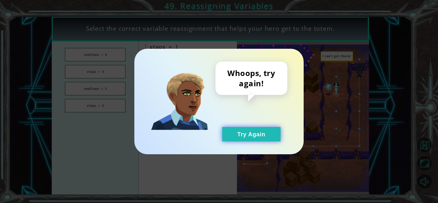
click at [222, 138] on button "Try Again" at bounding box center [251, 134] width 58 height 14
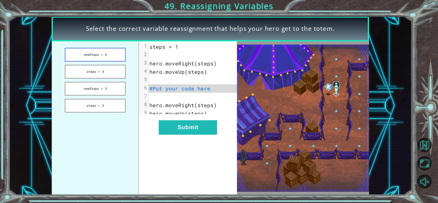
click at [97, 55] on button "newSteps = 4" at bounding box center [95, 55] width 61 height 14
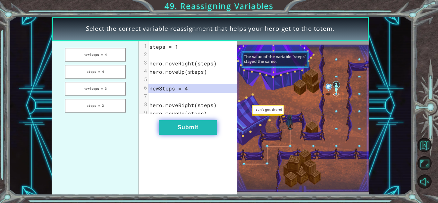
click at [171, 130] on button "Submit" at bounding box center [188, 127] width 58 height 14
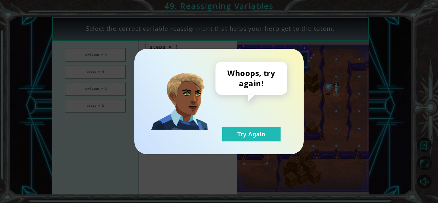
drag, startPoint x: 237, startPoint y: 141, endPoint x: 102, endPoint y: 93, distance: 143.9
click at [102, 93] on div "Whoops, try again! Try Again" at bounding box center [219, 101] width 438 height 203
click at [242, 137] on button "Try Again" at bounding box center [251, 134] width 58 height 14
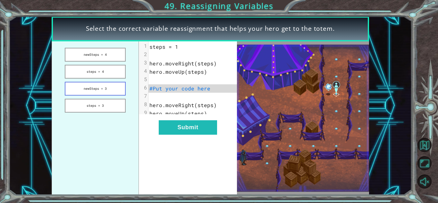
click at [116, 89] on button "newSteps = 3" at bounding box center [95, 89] width 61 height 14
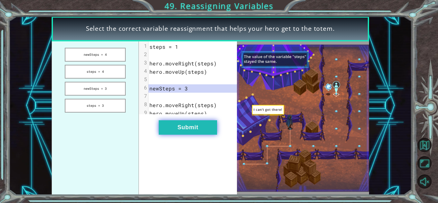
click at [184, 134] on button "Submit" at bounding box center [188, 127] width 58 height 14
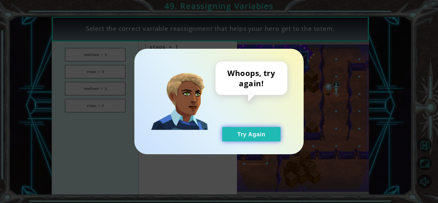
click at [236, 132] on button "Try Again" at bounding box center [251, 134] width 58 height 14
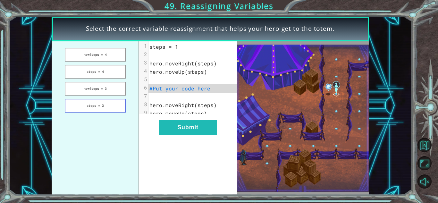
click at [109, 102] on button "steps = 3" at bounding box center [95, 106] width 61 height 14
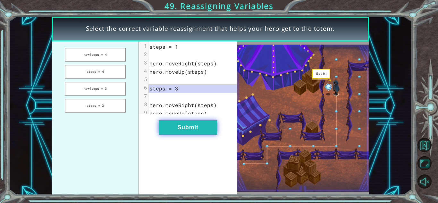
click at [178, 129] on button "Submit" at bounding box center [188, 127] width 58 height 14
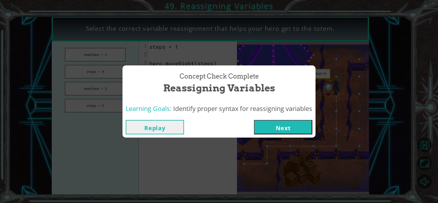
click at [279, 131] on button "Next" at bounding box center [283, 127] width 58 height 14
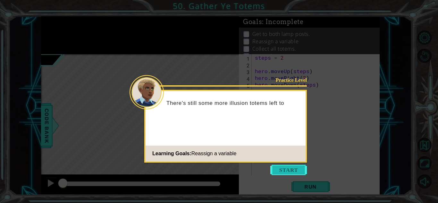
click at [274, 168] on button "Start" at bounding box center [288, 170] width 37 height 10
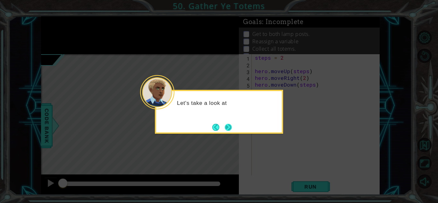
click at [230, 131] on button "Next" at bounding box center [228, 127] width 7 height 7
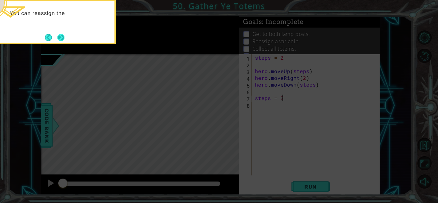
click at [60, 34] on button "Next" at bounding box center [60, 37] width 7 height 7
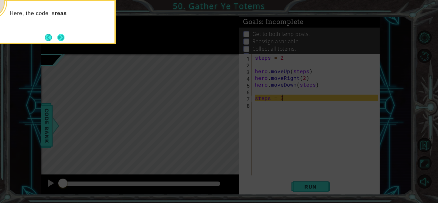
click at [61, 35] on button "Next" at bounding box center [60, 37] width 7 height 7
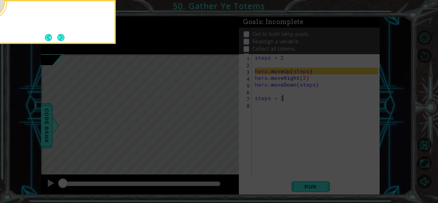
click at [61, 35] on button "Next" at bounding box center [60, 37] width 7 height 7
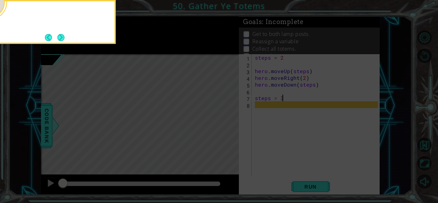
click at [61, 35] on button "Next" at bounding box center [61, 38] width 8 height 8
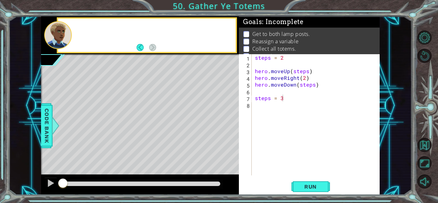
click at [61, 35] on div at bounding box center [58, 35] width 28 height 28
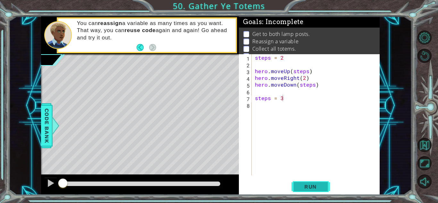
click at [319, 188] on span "Run" at bounding box center [310, 186] width 25 height 6
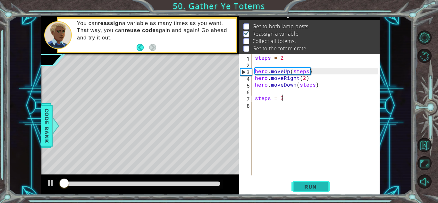
scroll to position [9, 0]
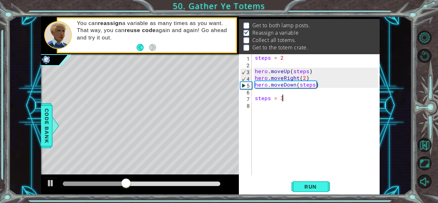
click at [259, 111] on div "steps = 2 hero . moveUp ( steps ) hero . moveRight ( 2 ) hero . moveDown ( step…" at bounding box center [318, 121] width 128 height 135
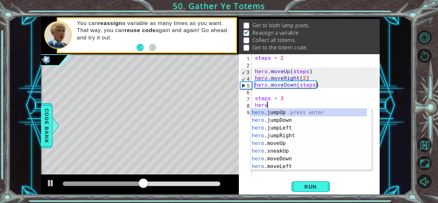
scroll to position [0, 0]
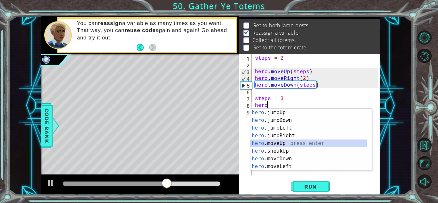
click at [285, 145] on div "hero .jumpUp press enter hero .jumpDown press enter hero .jumpLeft press enter …" at bounding box center [308, 147] width 116 height 77
type textarea "hero.moveUp(1)"
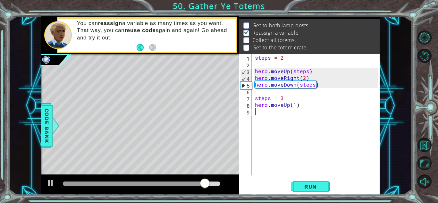
click at [256, 113] on div "steps = 2 hero . moveUp ( steps ) hero . moveRight ( 2 ) hero . moveDown ( step…" at bounding box center [318, 121] width 128 height 135
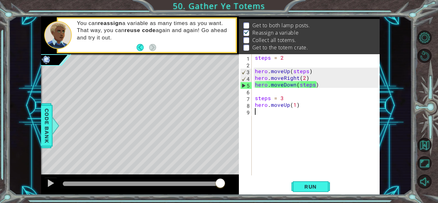
click at [259, 120] on div "steps = 2 hero . moveUp ( steps ) hero . moveRight ( 2 ) hero . moveDown ( step…" at bounding box center [318, 121] width 128 height 135
click at [295, 110] on div "steps = 2 hero . moveUp ( steps ) hero . moveRight ( 2 ) hero . moveDown ( step…" at bounding box center [318, 121] width 128 height 135
click at [294, 106] on div "steps = 2 hero . moveUp ( steps ) hero . moveRight ( 2 ) hero . moveDown ( step…" at bounding box center [318, 121] width 128 height 135
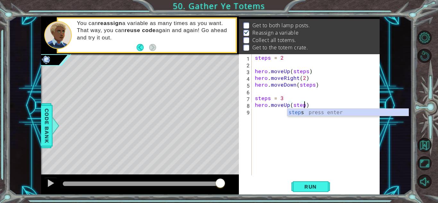
scroll to position [0, 3]
click at [300, 113] on div "step s press enter" at bounding box center [347, 120] width 121 height 23
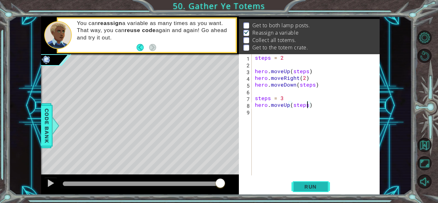
type textarea "hero.moveUp(steps)"
click at [313, 180] on button "Run" at bounding box center [310, 187] width 38 height 14
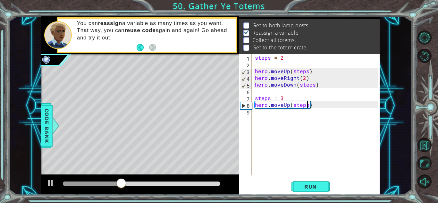
click at [260, 125] on div "steps = 2 hero . moveUp ( steps ) hero . moveRight ( 2 ) hero . moveDown ( step…" at bounding box center [318, 121] width 128 height 135
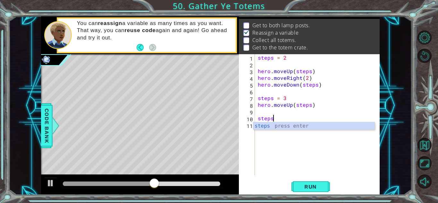
scroll to position [0, 1]
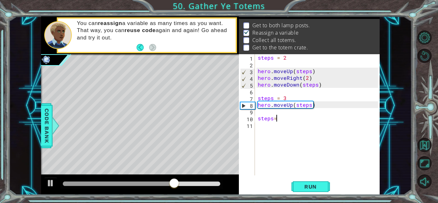
type textarea "steps=2"
click at [262, 126] on div "steps = 2 hero . moveUp ( steps ) hero . moveRight ( 2 ) hero . moveDown ( step…" at bounding box center [318, 121] width 125 height 135
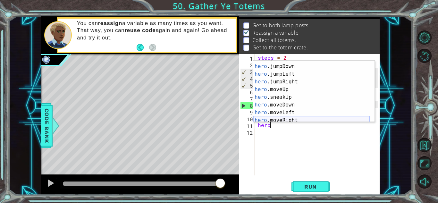
scroll to position [15, 0]
click at [290, 121] on div "hero .jumpUp press enter hero .jumpDown press enter hero .jumpLeft press enter …" at bounding box center [311, 93] width 116 height 77
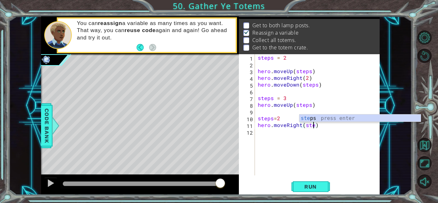
scroll to position [0, 4]
type textarea "hero.moveRight(steps)"
click at [267, 137] on div "steps = 2 hero . moveUp ( steps ) hero . moveRight ( 2 ) hero . moveDown ( step…" at bounding box center [318, 121] width 125 height 135
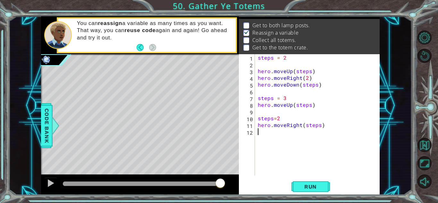
scroll to position [0, 0]
type textarea "h"
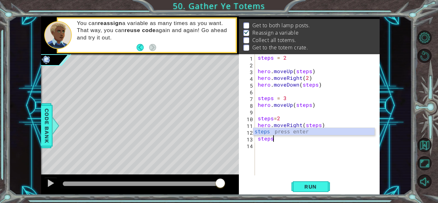
scroll to position [0, 1]
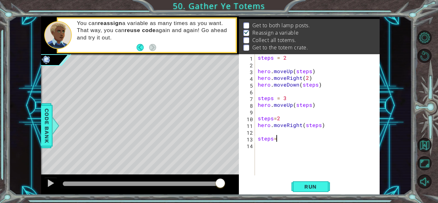
type textarea "steps=3"
click at [259, 149] on div "steps = 2 hero . moveUp ( steps ) hero . moveRight ( 2 ) hero . moveDown ( step…" at bounding box center [318, 121] width 125 height 135
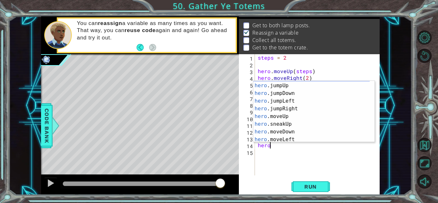
scroll to position [8, 0]
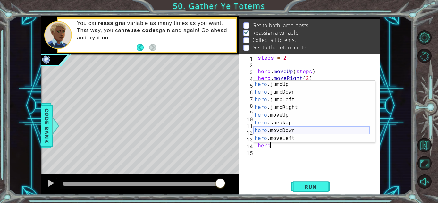
click at [284, 130] on div "hero .jumpUp press enter hero .jumpDown press enter hero .jumpLeft press enter …" at bounding box center [311, 118] width 116 height 77
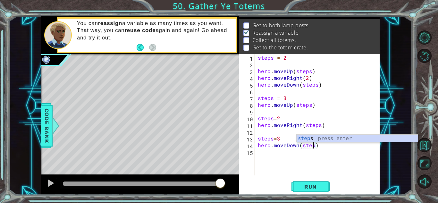
scroll to position [0, 4]
type textarea "hero.moveDown(steps)"
click at [394, 116] on div "1 ההההההההההההההההההההההההההההההההההההההההההההההההההההההההההההההההההההההההההההה…" at bounding box center [210, 105] width 403 height 179
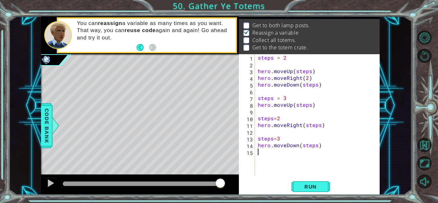
scroll to position [0, 0]
click at [281, 162] on div "steps = 2 hero . moveUp ( steps ) hero . moveRight ( 2 ) hero . moveDown ( step…" at bounding box center [318, 121] width 125 height 135
click at [299, 176] on div "1 2 3 4 5 6 7 8 9 10 11 12 13 14 15 steps = 2 hero . moveUp ( steps ) hero . mo…" at bounding box center [309, 124] width 141 height 140
click at [305, 185] on span "Run" at bounding box center [310, 186] width 25 height 6
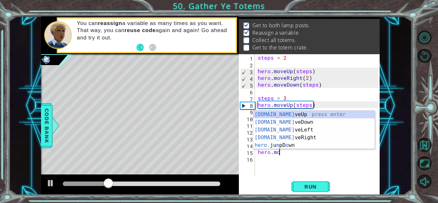
scroll to position [0, 1]
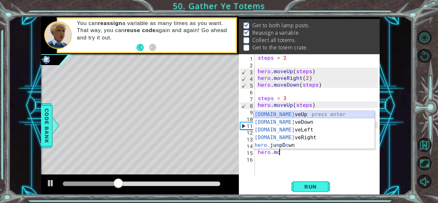
click at [273, 114] on div "[DOMAIN_NAME] veUp press enter [DOMAIN_NAME] veDown press enter [DOMAIN_NAME] v…" at bounding box center [313, 138] width 121 height 54
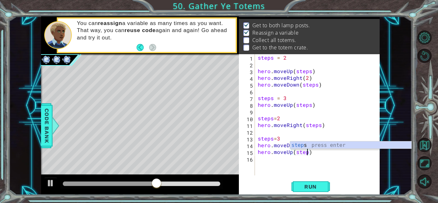
scroll to position [0, 3]
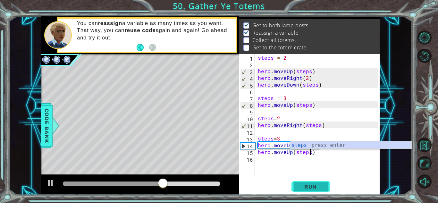
type textarea "hero.moveUp(steps)"
click at [305, 186] on span "Run" at bounding box center [310, 186] width 25 height 6
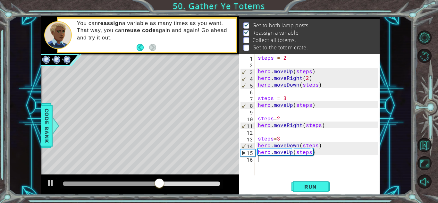
click at [264, 162] on div "steps = 2 hero . moveUp ( steps ) hero . moveRight ( 2 ) hero . moveDown ( step…" at bounding box center [318, 121] width 125 height 135
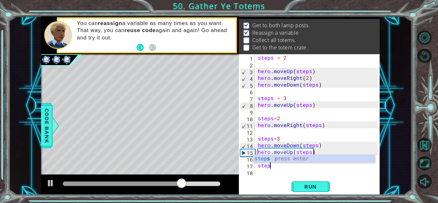
scroll to position [0, 1]
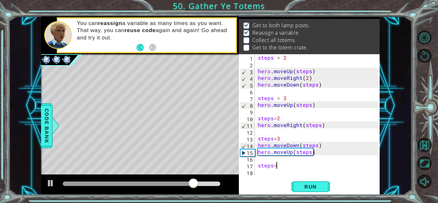
type textarea "steps=1"
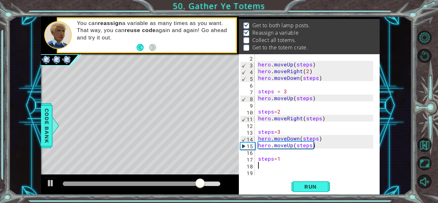
scroll to position [7, 0]
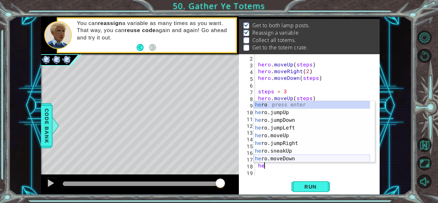
click at [291, 161] on div "he ro press enter he ro.jumpUp press enter he ro.jumpDown press enter he ro.jum…" at bounding box center [312, 139] width 116 height 77
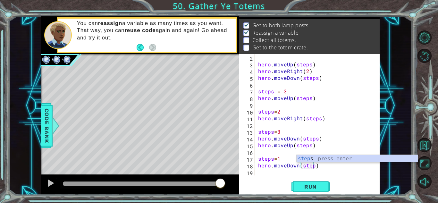
scroll to position [0, 4]
type textarea "hero.moveDown(steps)"
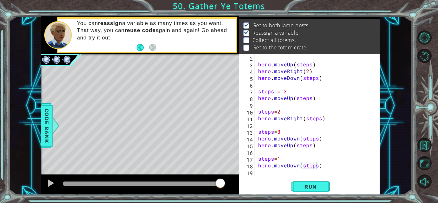
click at [269, 177] on div "hero.moveDown(steps) 2 3 4 5 6 7 8 9 10 11 12 13 14 15 16 17 18 19 hero . moveU…" at bounding box center [309, 124] width 141 height 140
click at [266, 172] on div "hero . moveUp ( steps ) hero . moveRight ( 2 ) hero . moveDown ( steps ) steps …" at bounding box center [317, 121] width 120 height 135
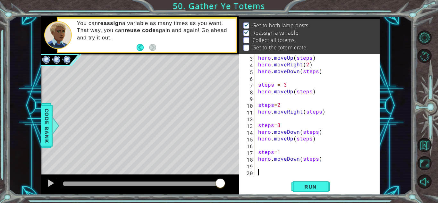
scroll to position [20, 0]
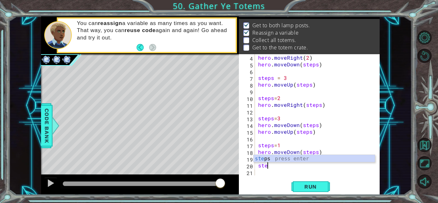
click at [285, 156] on div "ste ps press enter" at bounding box center [314, 166] width 121 height 23
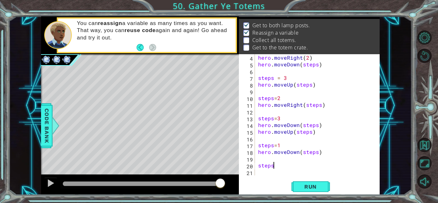
scroll to position [0, 1]
type textarea "steps=2"
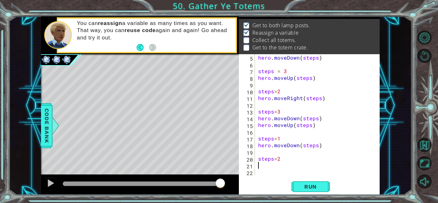
scroll to position [27, 0]
type textarea "m"
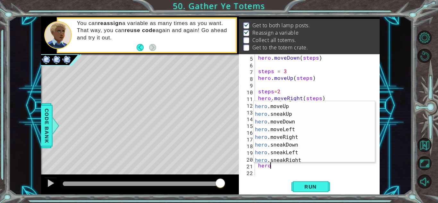
scroll to position [38, 0]
click at [281, 137] on div "hero .jumpRight press enter hero .moveUp press enter hero .sneakUp press enter …" at bounding box center [312, 132] width 116 height 77
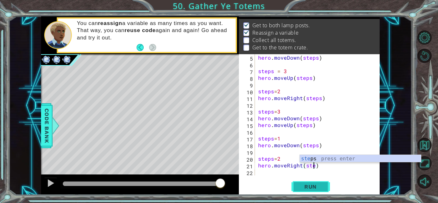
scroll to position [0, 4]
type textarea "hero.moveRight(steps)"
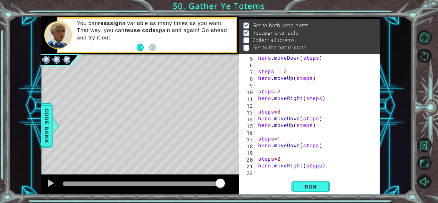
click at [325, 166] on div "hero . moveDown ( steps ) steps = 3 hero . moveUp ( steps ) steps = 2 hero . mo…" at bounding box center [317, 121] width 120 height 135
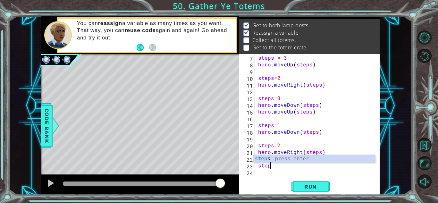
scroll to position [0, 1]
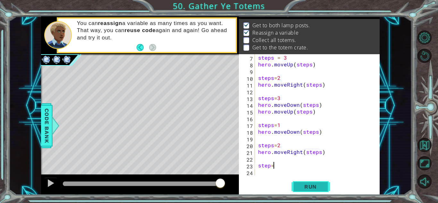
click at [315, 183] on span "Run" at bounding box center [310, 186] width 25 height 6
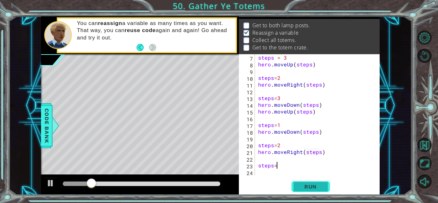
click at [326, 184] on button "Run" at bounding box center [310, 187] width 38 height 14
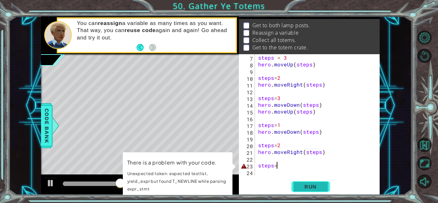
type textarea "steps=4"
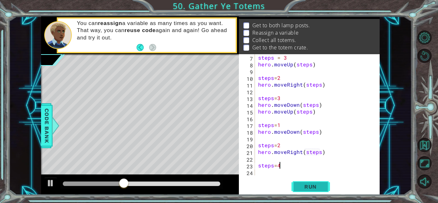
scroll to position [47, 0]
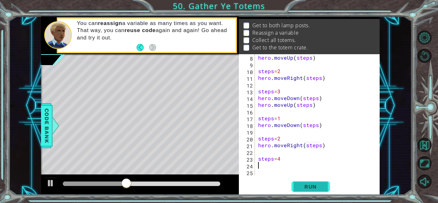
click at [302, 183] on button "Run" at bounding box center [310, 187] width 38 height 14
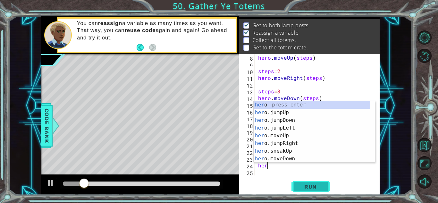
scroll to position [0, 0]
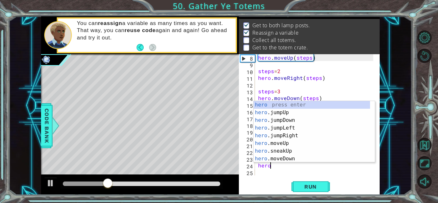
click at [285, 160] on div "hero press enter hero .jumpUp press enter hero .jumpDown press enter hero .jump…" at bounding box center [312, 139] width 116 height 77
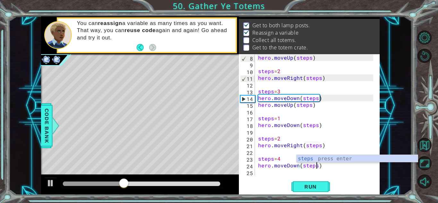
scroll to position [0, 4]
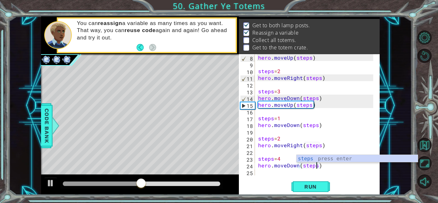
type textarea "hero.moveDown(steps)"
click at [404, 128] on div "1 ההההההההההההההההההההההההההההההההההההההההההההההההההההההההההההההההההההההההההההה…" at bounding box center [210, 105] width 403 height 179
